Goal: Task Accomplishment & Management: Complete application form

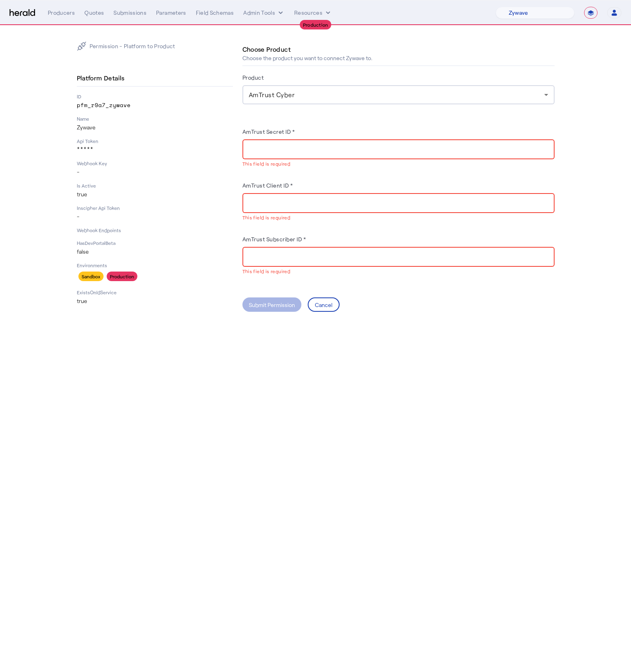
select select "pfm_r9a7_zywave"
select select "**********"
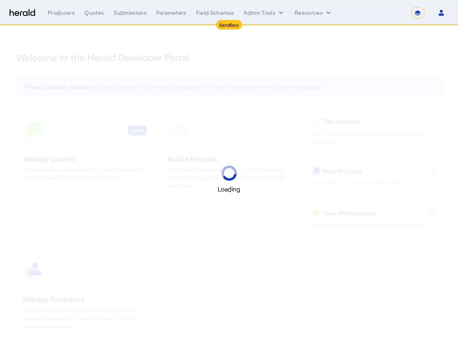
select select "*******"
select select "pfm_2v8p_herald_api"
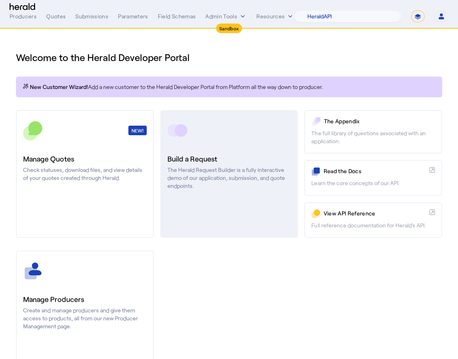
click at [215, 142] on link "Build a Request The Herald Request Builder is a fully interactive demo of our a…" at bounding box center [229, 173] width 138 height 127
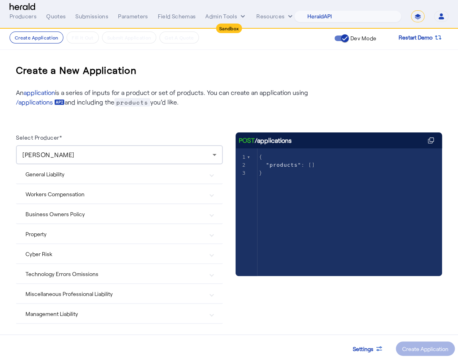
click at [61, 257] on mat-expansion-panel-header "Cyber Risk" at bounding box center [119, 253] width 207 height 19
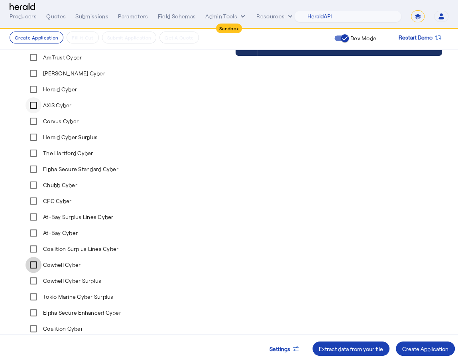
scroll to position [223, 0]
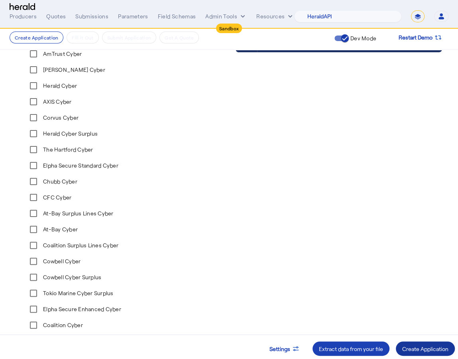
click at [421, 350] on div "Create Application" at bounding box center [425, 348] width 46 height 8
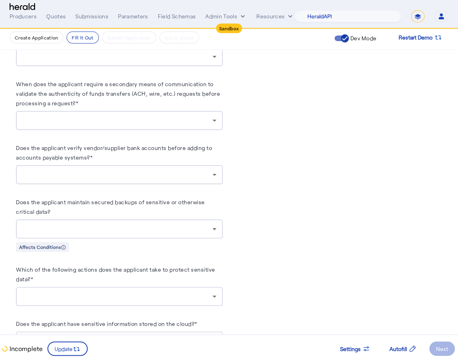
scroll to position [1183, 0]
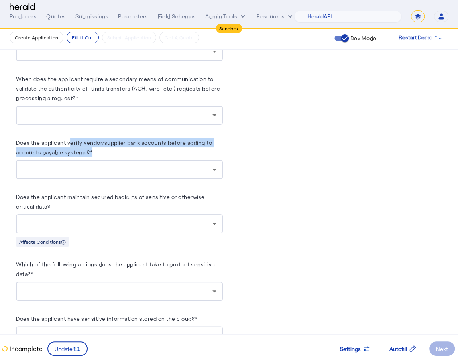
drag, startPoint x: 70, startPoint y: 143, endPoint x: 188, endPoint y: 152, distance: 118.6
click at [188, 152] on herald-label "Does the applicant verify vendor/supplier bank accounts before adding to accoun…" at bounding box center [119, 148] width 207 height 22
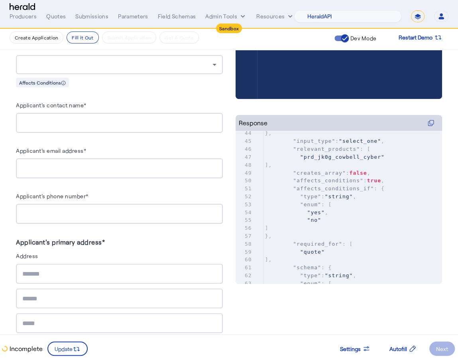
scroll to position [0, 0]
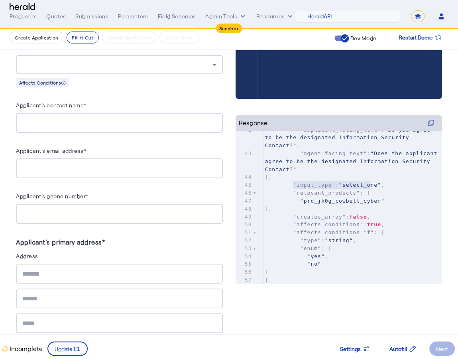
type textarea "**********"
drag, startPoint x: 293, startPoint y: 194, endPoint x: 390, endPoint y: 203, distance: 97.3
click at [390, 203] on div "21 "prd_jk0g_cowbell_cyber" , 22 "prd_6osr_cfc_cyber" , 23 "prd_y2ka_amtrust_cy…" at bounding box center [352, 196] width 179 height 505
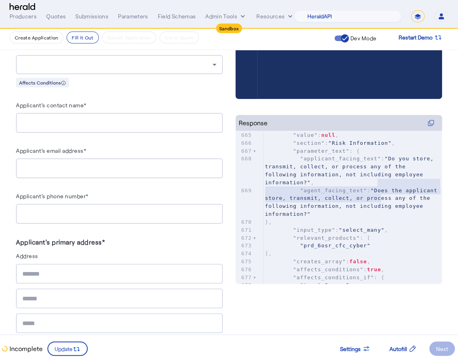
type textarea "**********"
drag, startPoint x: 377, startPoint y: 192, endPoint x: 353, endPoint y: 215, distance: 33.5
click at [352, 215] on pre ""agent_facing_text" : "Does the applicant store, transmit, collect, or process …" at bounding box center [352, 201] width 179 height 31
click at [336, 217] on span ""Does the applicant store, transmit, collect, or process any of the following i…" at bounding box center [353, 201] width 176 height 29
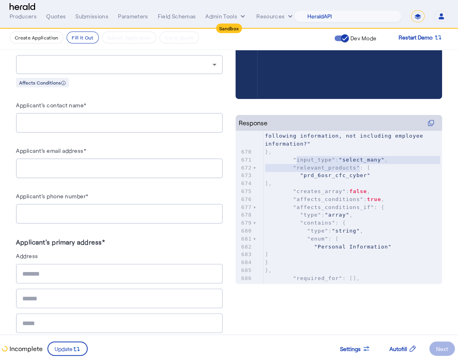
type textarea "**********"
drag, startPoint x: 295, startPoint y: 169, endPoint x: 378, endPoint y: 182, distance: 84.7
click at [378, 182] on div "650 "Debt collection agency" , 651 "Gambling" , 652 "Managed IT service provide…" at bounding box center [352, 151] width 179 height 513
click at [378, 182] on pre "]," at bounding box center [352, 183] width 179 height 8
type textarea "**********"
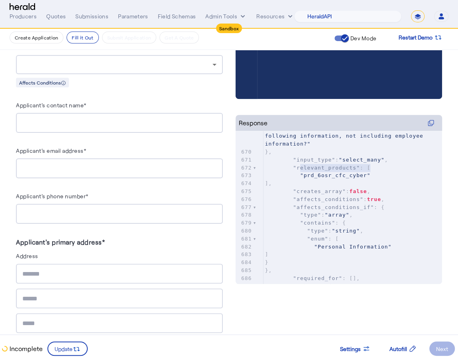
drag, startPoint x: 301, startPoint y: 177, endPoint x: 369, endPoint y: 180, distance: 68.2
click at [369, 179] on pre ""prd_6osr_cfc_cyber"" at bounding box center [352, 175] width 179 height 8
click at [241, 109] on div at bounding box center [338, 99] width 207 height 32
click at [242, 115] on div at bounding box center [338, 99] width 207 height 32
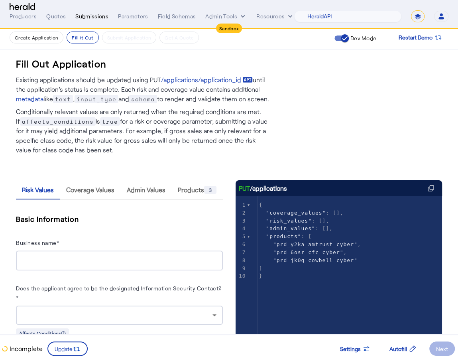
click at [87, 18] on div "Submissions" at bounding box center [91, 16] width 33 height 8
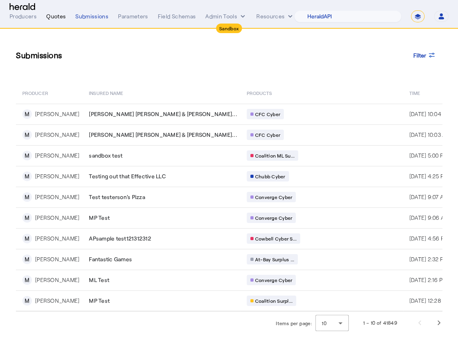
click at [55, 19] on div "Quotes" at bounding box center [56, 16] width 20 height 8
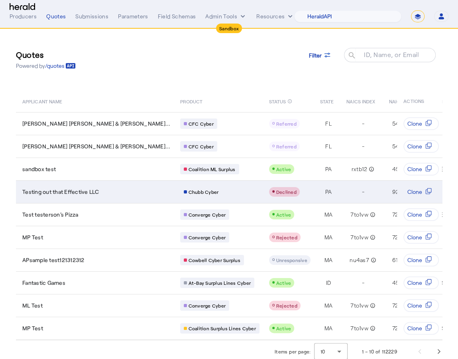
scroll to position [1, 0]
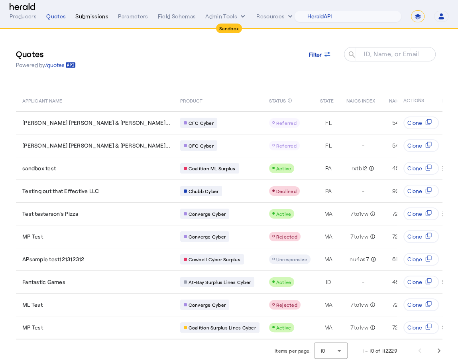
click at [96, 16] on div "Submissions" at bounding box center [91, 16] width 33 height 8
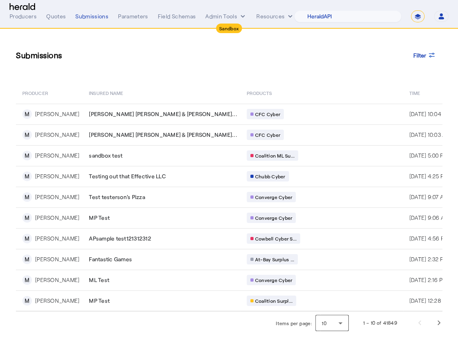
click at [332, 325] on div "10" at bounding box center [329, 322] width 17 height 7
click at [325, 303] on span "50" at bounding box center [332, 301] width 21 height 10
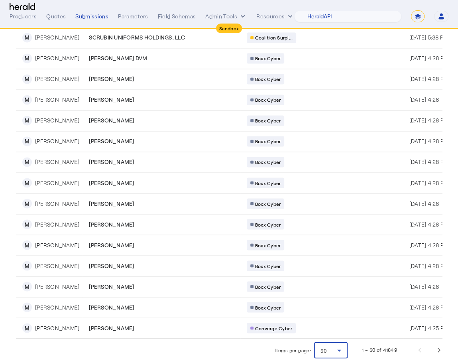
scroll to position [426, 0]
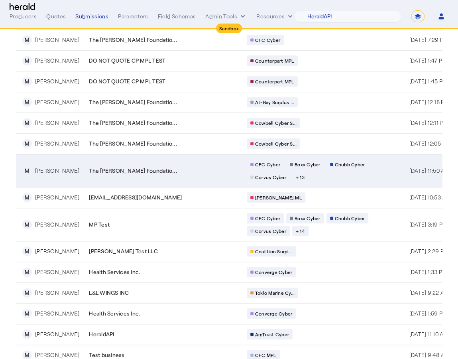
click at [285, 179] on div "CFC Cyber Boxx Cyber Chubb Cyber Corvus Cyber + 13" at bounding box center [323, 170] width 153 height 23
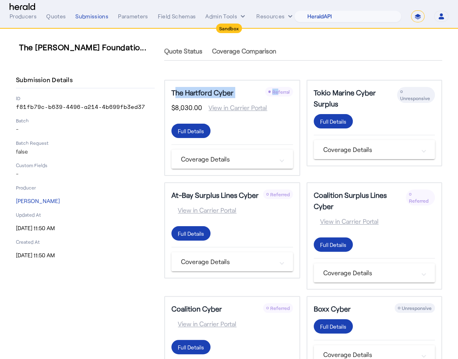
drag, startPoint x: 172, startPoint y: 92, endPoint x: 276, endPoint y: 93, distance: 104.0
click at [277, 93] on div "The Hartford Cyber Referral" at bounding box center [231, 92] width 121 height 11
drag, startPoint x: 174, startPoint y: 108, endPoint x: 188, endPoint y: 108, distance: 13.9
click at [189, 108] on span "$8,030.00" at bounding box center [186, 108] width 31 height 10
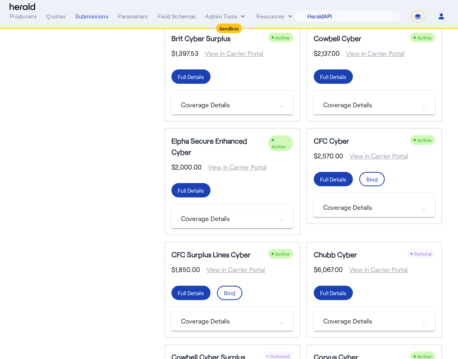
scroll to position [451, 0]
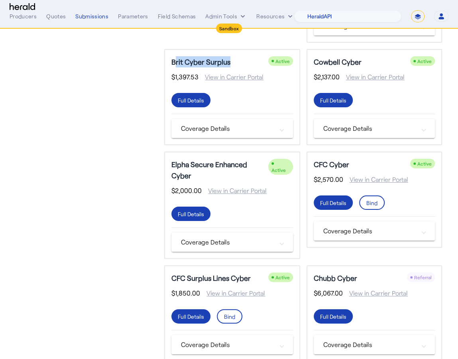
drag, startPoint x: 171, startPoint y: 60, endPoint x: 228, endPoint y: 61, distance: 57.0
click at [228, 61] on h5 "Brit Cyber Surplus" at bounding box center [200, 61] width 59 height 11
drag, startPoint x: 171, startPoint y: 75, endPoint x: 197, endPoint y: 76, distance: 25.5
click at [197, 76] on span "$1,397.53" at bounding box center [184, 77] width 27 height 10
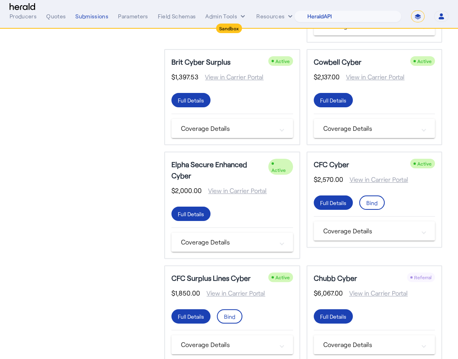
click at [129, 116] on div "The [PERSON_NAME] Foundatio... Submission Details ID f81fb79c-b639-4496-a214-4b…" at bounding box center [85, 78] width 139 height 976
drag, startPoint x: 170, startPoint y: 59, endPoint x: 229, endPoint y: 61, distance: 59.0
click at [229, 61] on div "Brit Cyber Surplus Active $1,397.53 View in Carrier Portal Full Details Coverag…" at bounding box center [231, 97] width 135 height 96
click at [229, 61] on h5 "Brit Cyber Surplus" at bounding box center [200, 61] width 59 height 11
drag, startPoint x: 171, startPoint y: 77, endPoint x: 200, endPoint y: 77, distance: 28.7
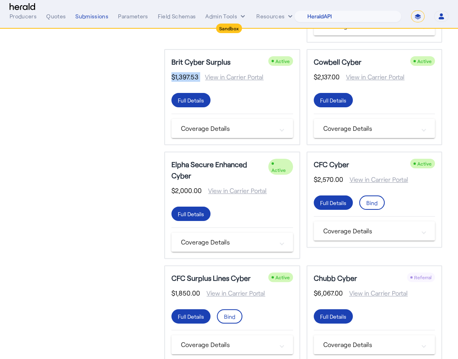
click at [200, 77] on div "$1,397.53 View in Carrier Portal" at bounding box center [231, 80] width 121 height 16
click at [154, 151] on div "The [PERSON_NAME] Foundatio... Submission Details ID f81fb79c-b639-4496-a214-4b…" at bounding box center [85, 78] width 139 height 976
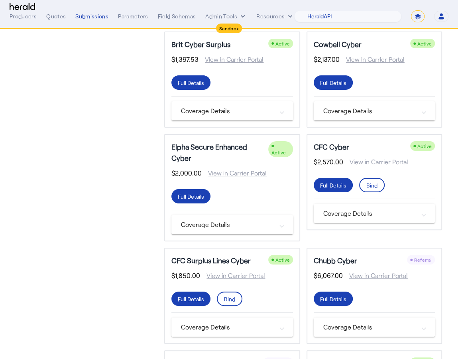
scroll to position [467, 0]
